Goal: Task Accomplishment & Management: Manage account settings

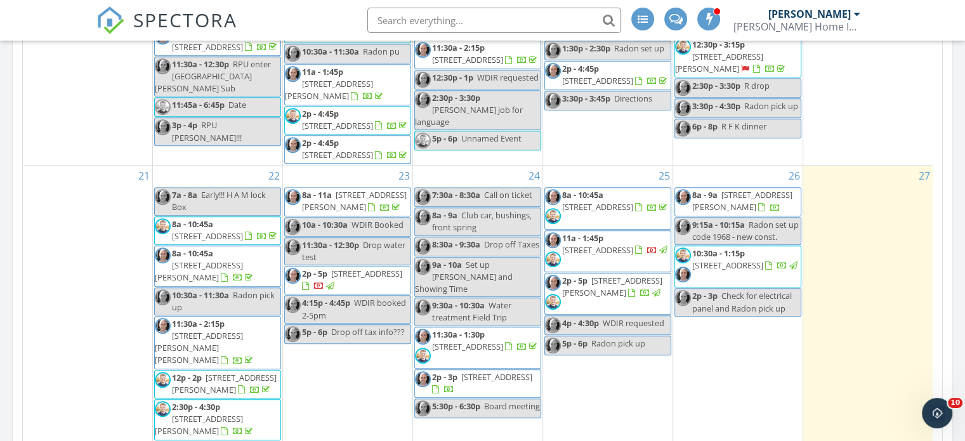
scroll to position [846, 0]
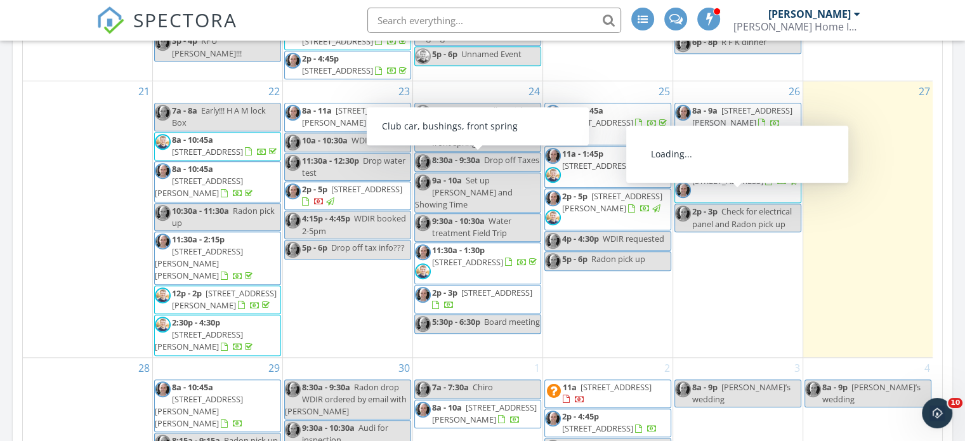
click at [700, 174] on span "10:30a - 1:15p" at bounding box center [718, 168] width 53 height 11
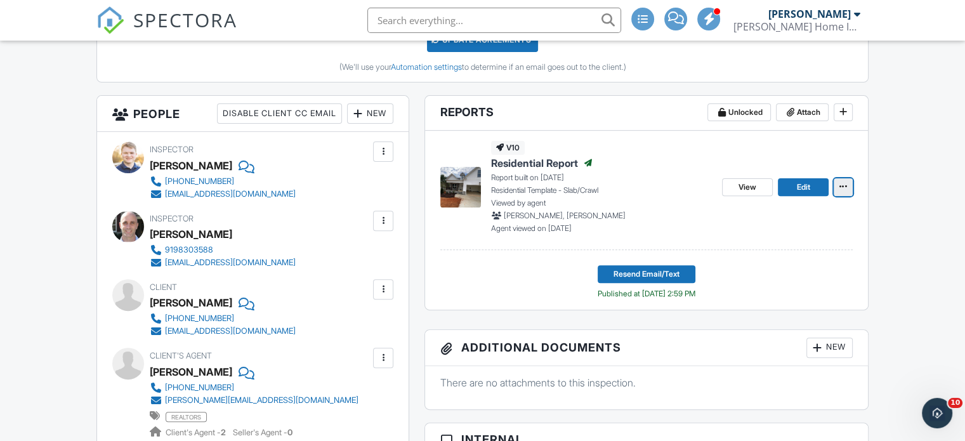
click at [846, 192] on button at bounding box center [843, 187] width 19 height 18
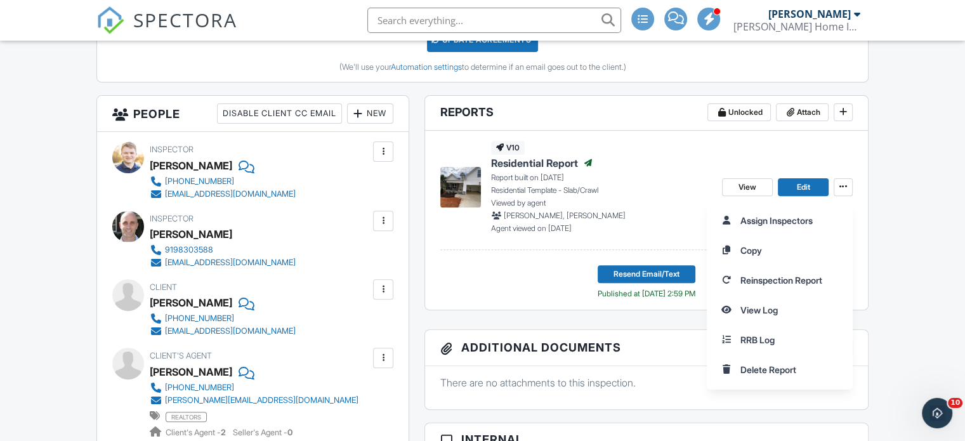
click at [378, 112] on div "New" at bounding box center [370, 113] width 46 height 20
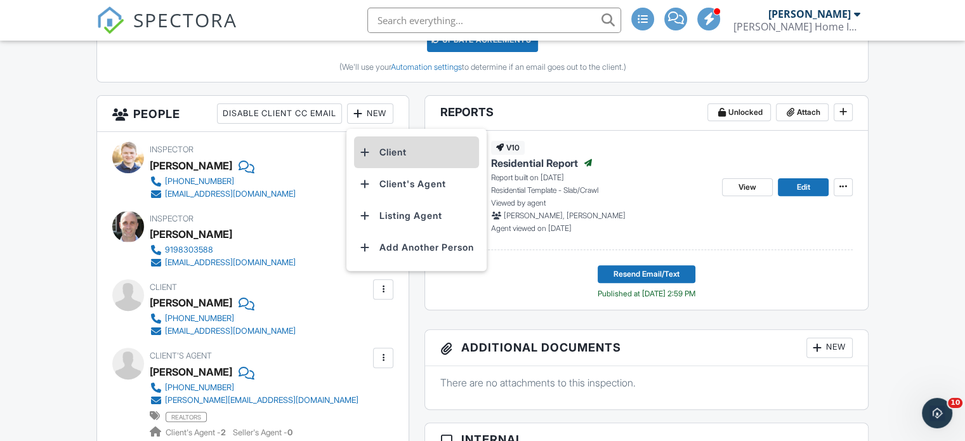
click at [388, 150] on li "Client" at bounding box center [416, 152] width 125 height 32
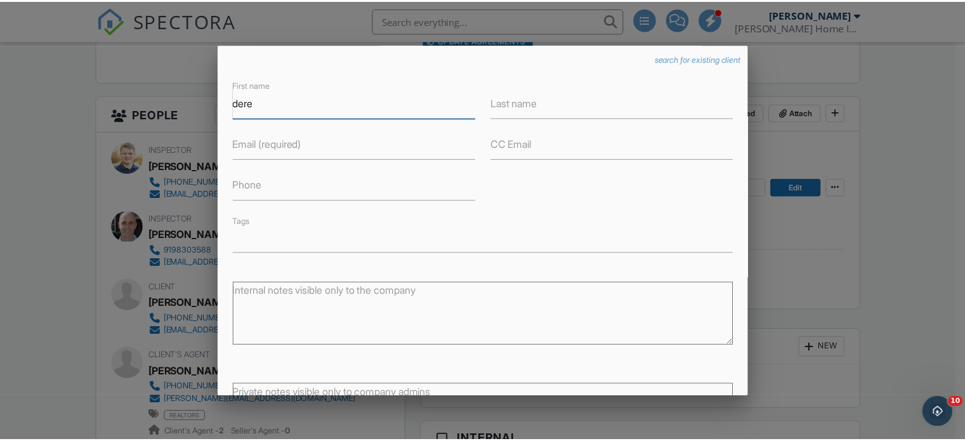
scroll to position [213, 0]
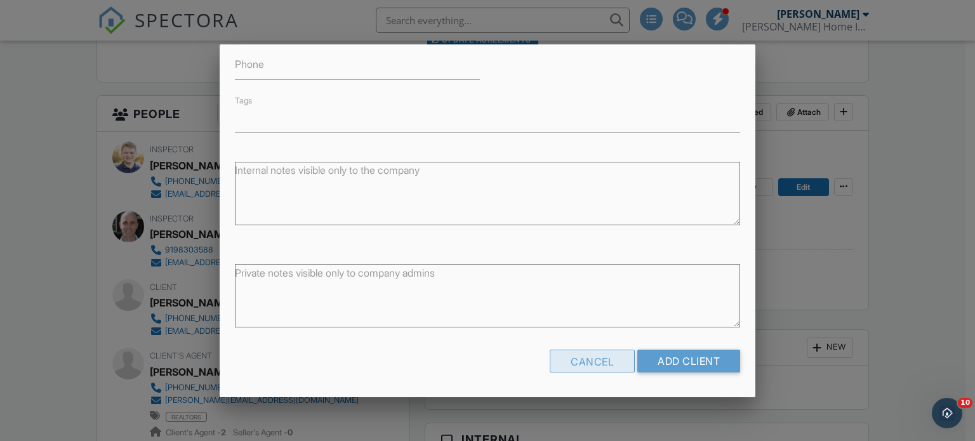
type input "dere"
click at [598, 367] on div "Cancel" at bounding box center [591, 361] width 85 height 23
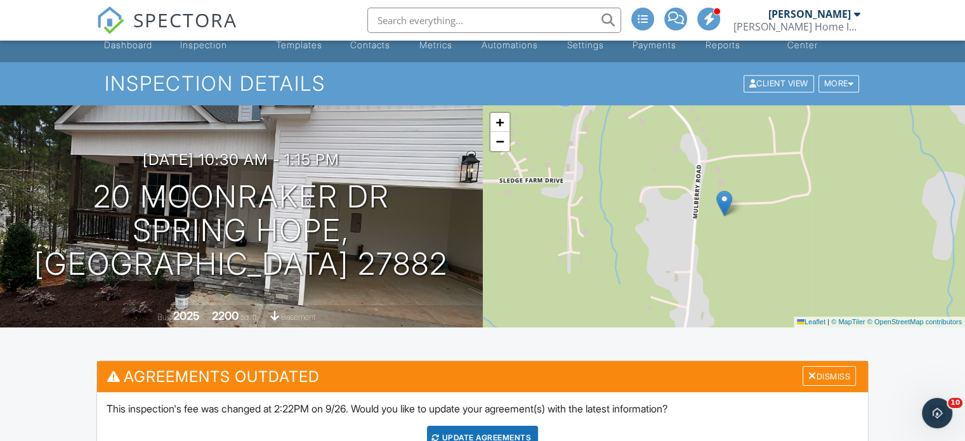
scroll to position [0, 0]
